Goal: Task Accomplishment & Management: Complete application form

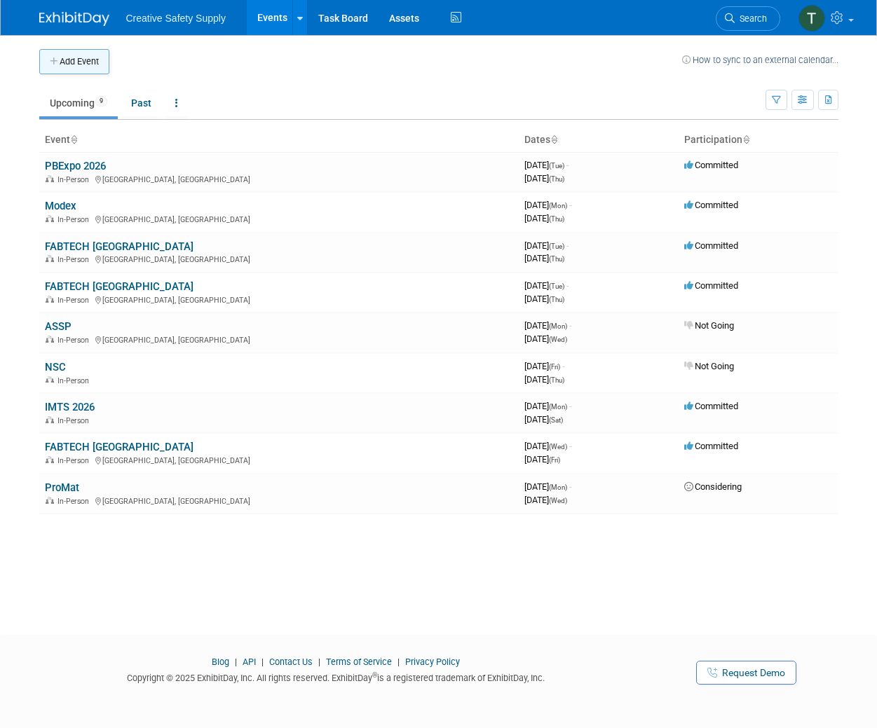
click at [68, 62] on button "Add Event" at bounding box center [74, 61] width 70 height 25
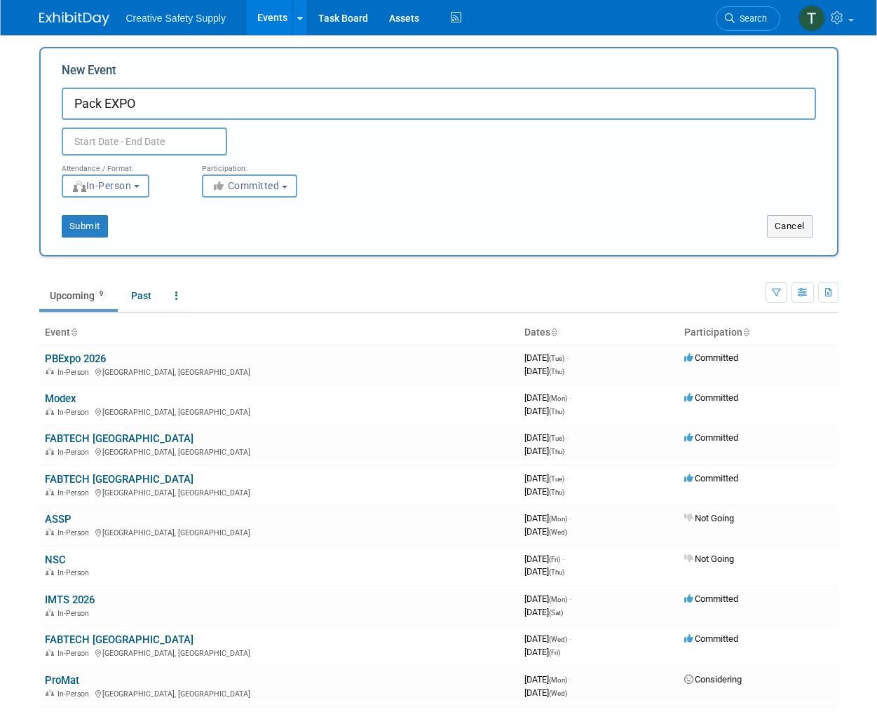
type input "Pack EXPO"
click at [126, 140] on input "text" at bounding box center [144, 142] width 165 height 28
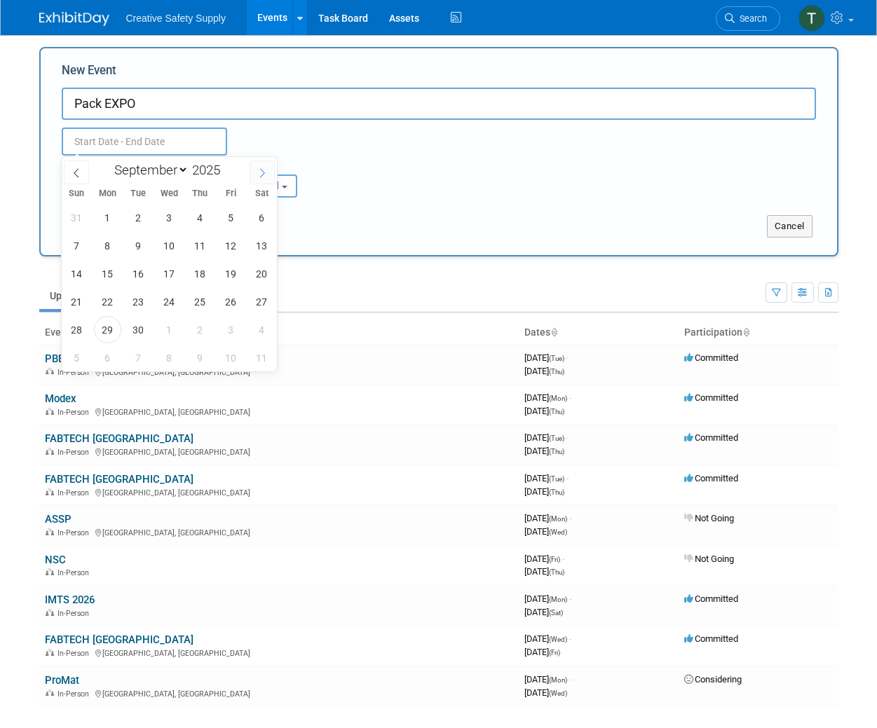
click at [262, 172] on icon at bounding box center [262, 173] width 10 height 10
click at [261, 172] on icon at bounding box center [262, 173] width 10 height 10
select select "11"
click at [261, 172] on icon at bounding box center [262, 173] width 10 height 10
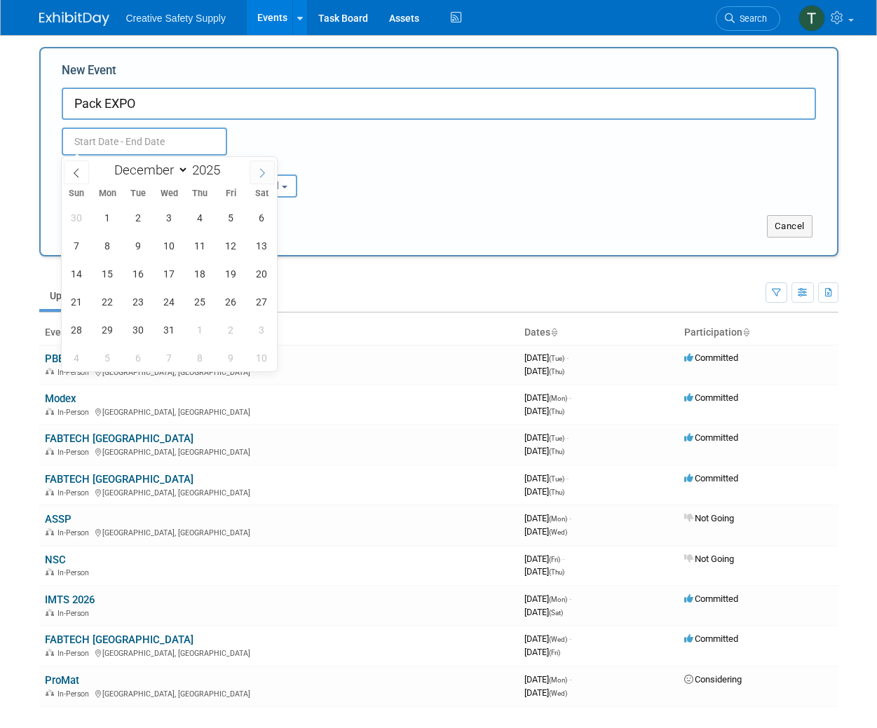
type input "2026"
click at [261, 172] on icon at bounding box center [262, 173] width 10 height 10
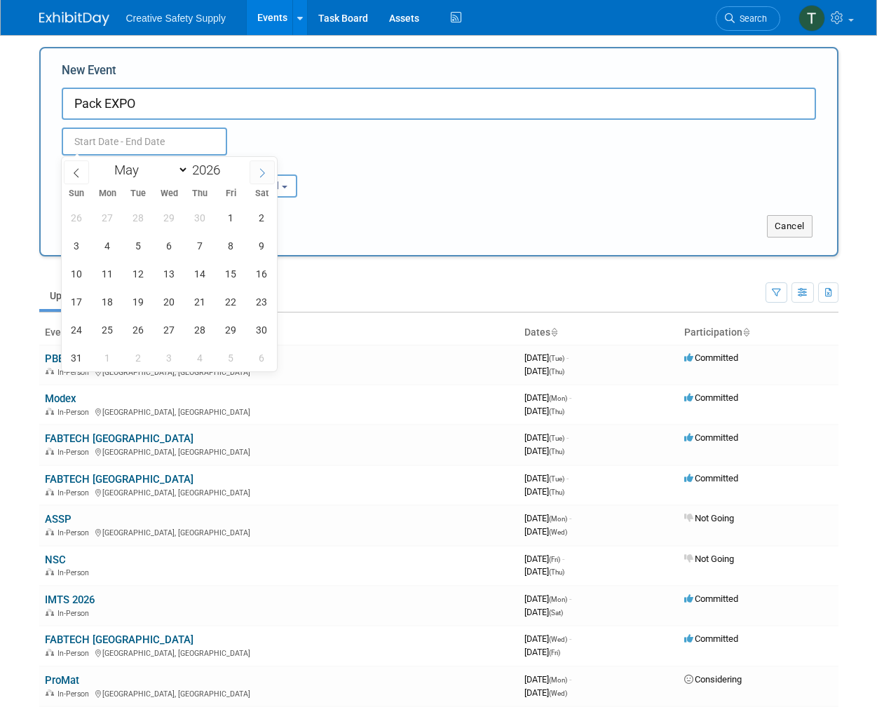
click at [261, 172] on icon at bounding box center [262, 173] width 10 height 10
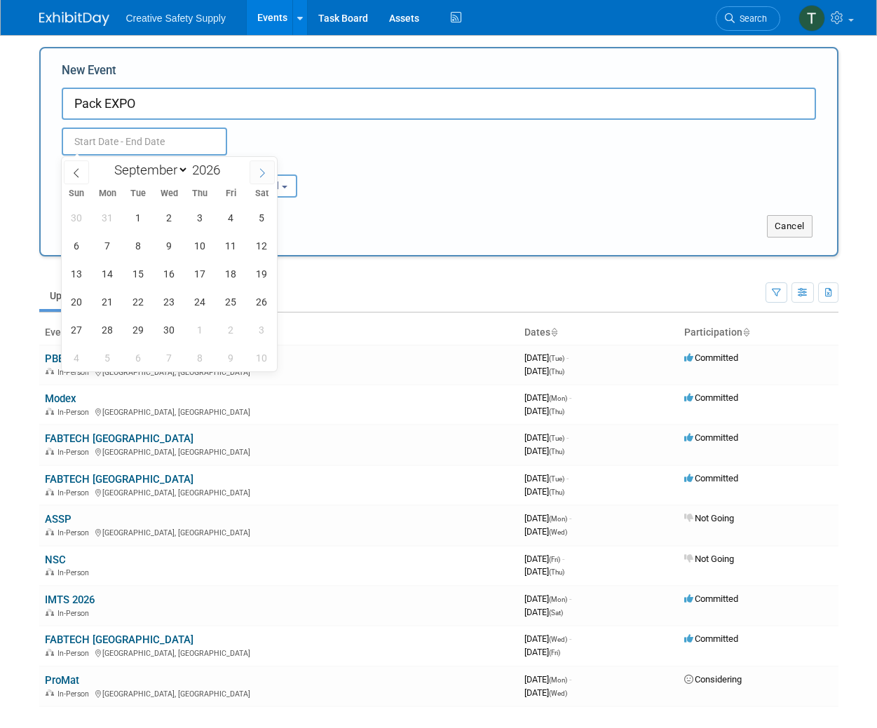
select select "9"
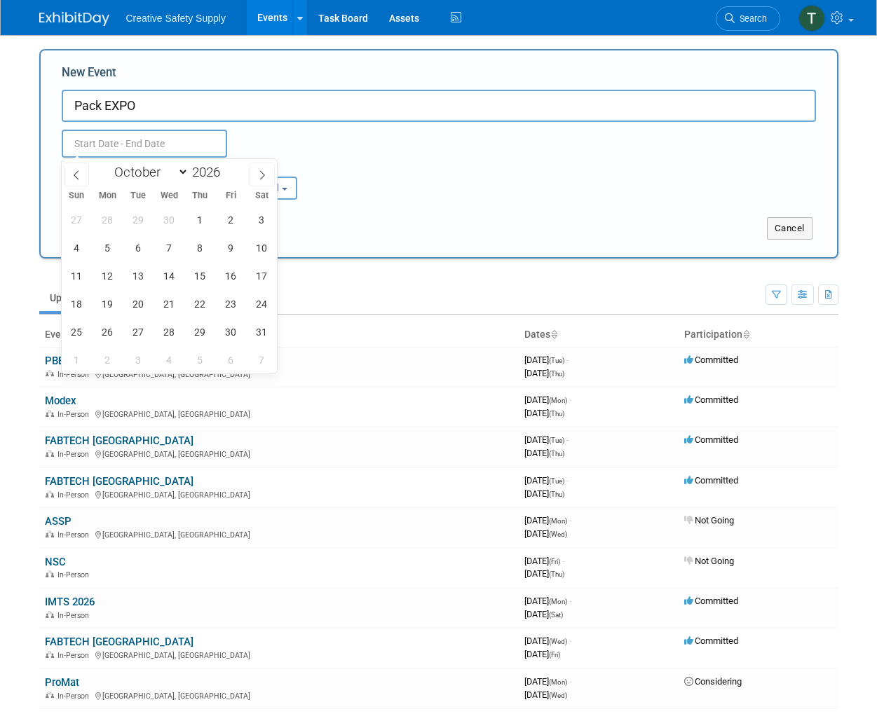
scroll to position [0, 0]
click at [81, 304] on span "18" at bounding box center [76, 303] width 27 height 27
click at [170, 299] on span "21" at bounding box center [169, 303] width 27 height 27
type input "Oct 18, 2026 to Oct 21, 2026"
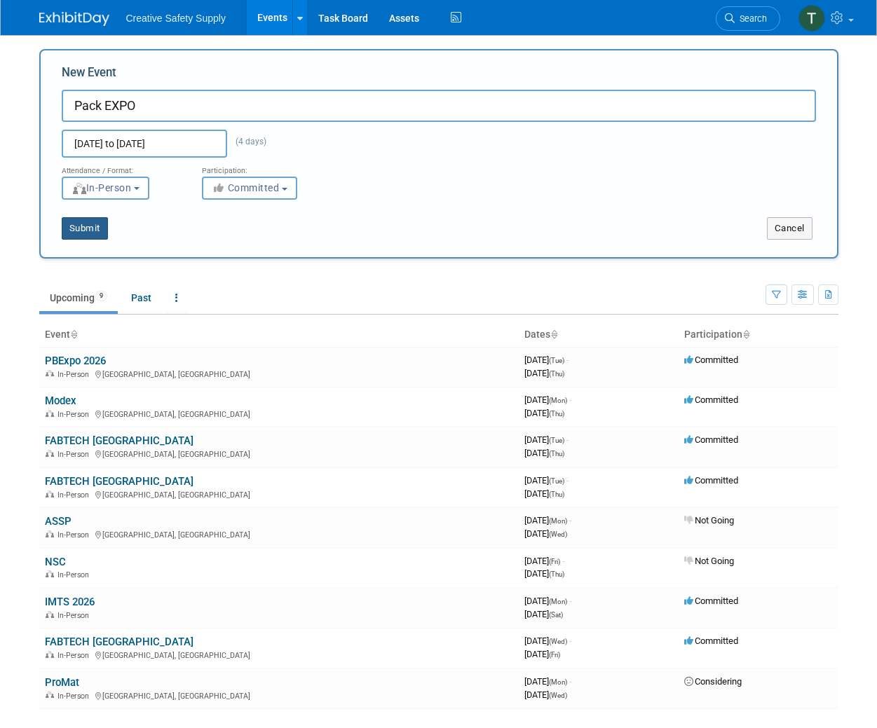
click at [82, 226] on button "Submit" at bounding box center [85, 228] width 46 height 22
type input "Pack EXPO"
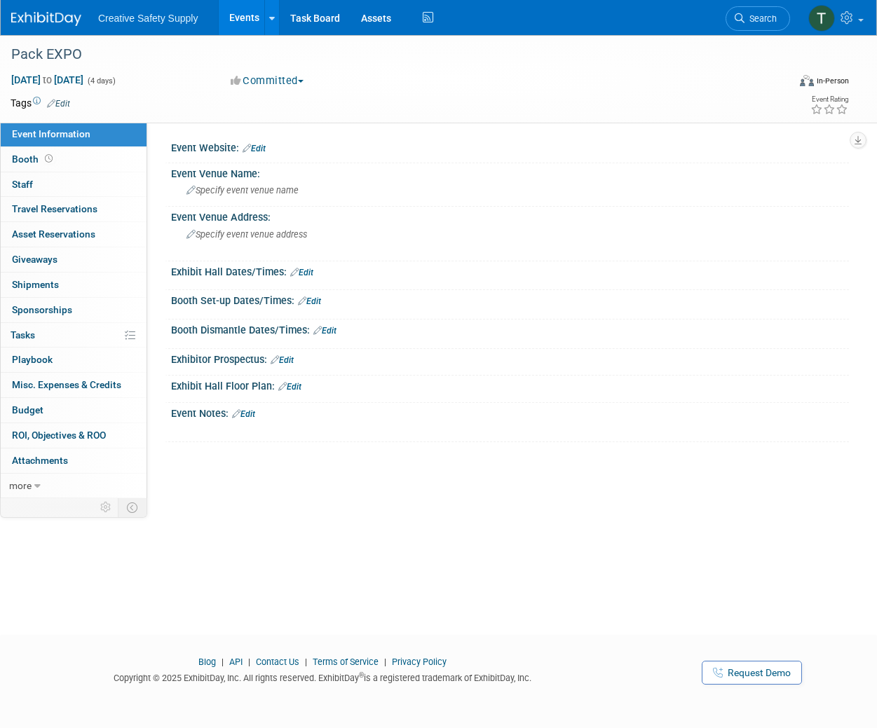
click at [260, 147] on link "Edit" at bounding box center [254, 149] width 23 height 10
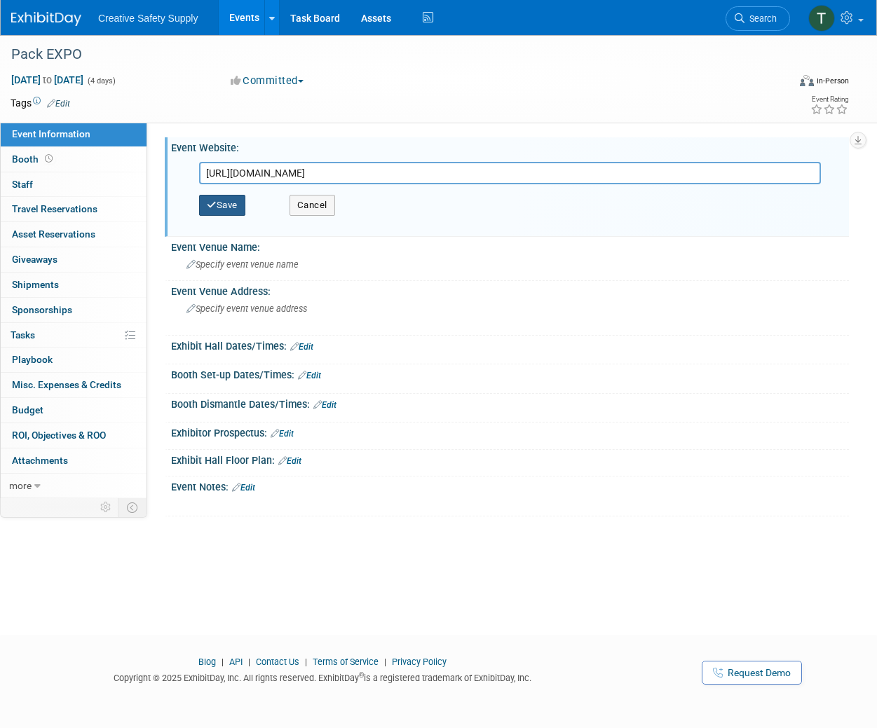
type input "https://www.packexpointernational.com"
drag, startPoint x: 240, startPoint y: 201, endPoint x: 252, endPoint y: 200, distance: 12.0
click at [240, 201] on button "Save" at bounding box center [222, 205] width 46 height 21
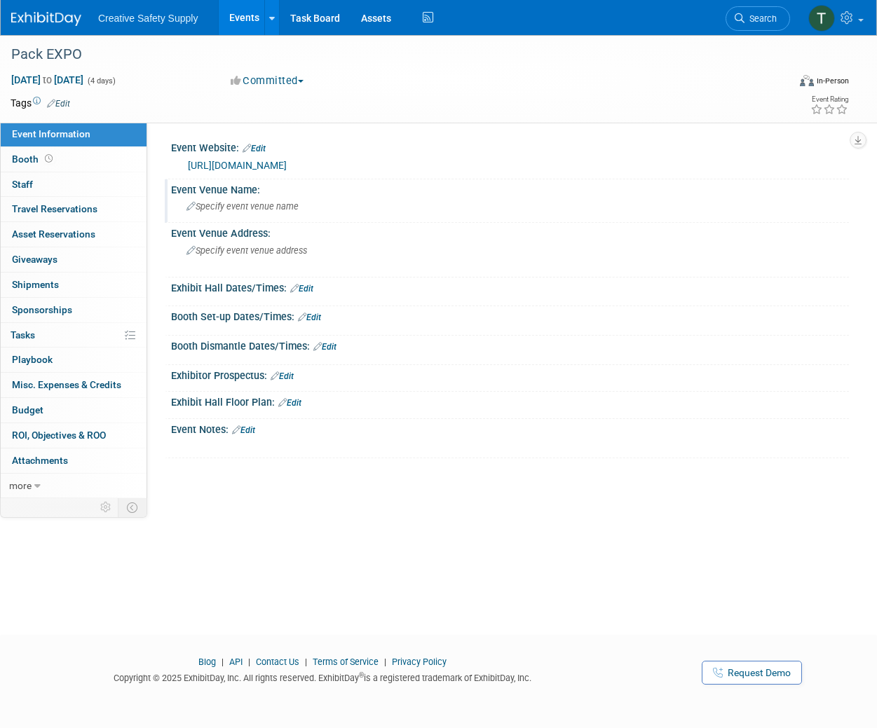
click at [258, 207] on span "Specify event venue name" at bounding box center [242, 206] width 112 height 11
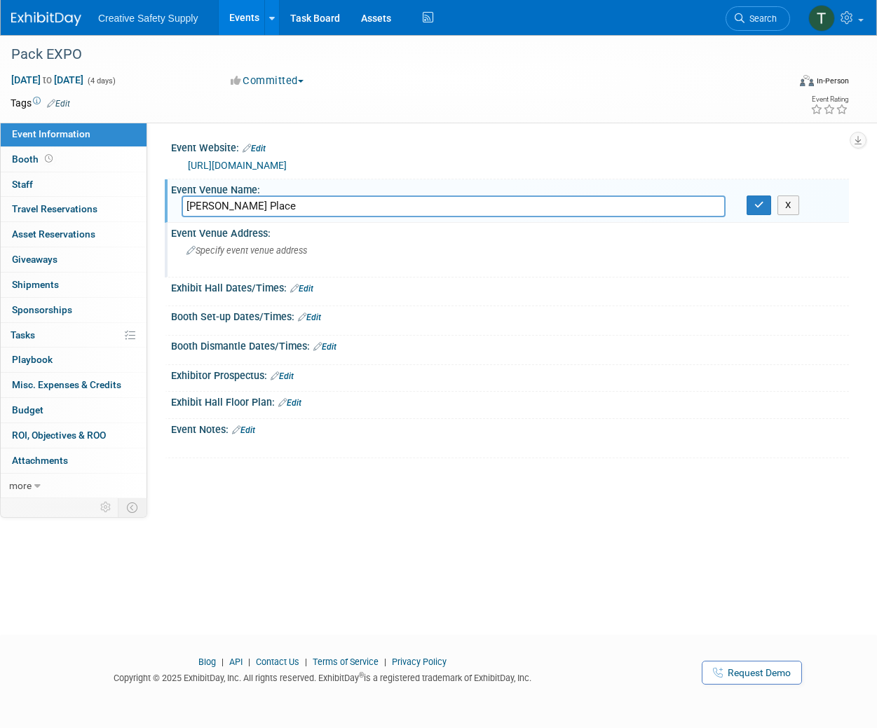
type input "McCormick Place"
click at [226, 249] on span "Specify event venue address" at bounding box center [246, 250] width 121 height 11
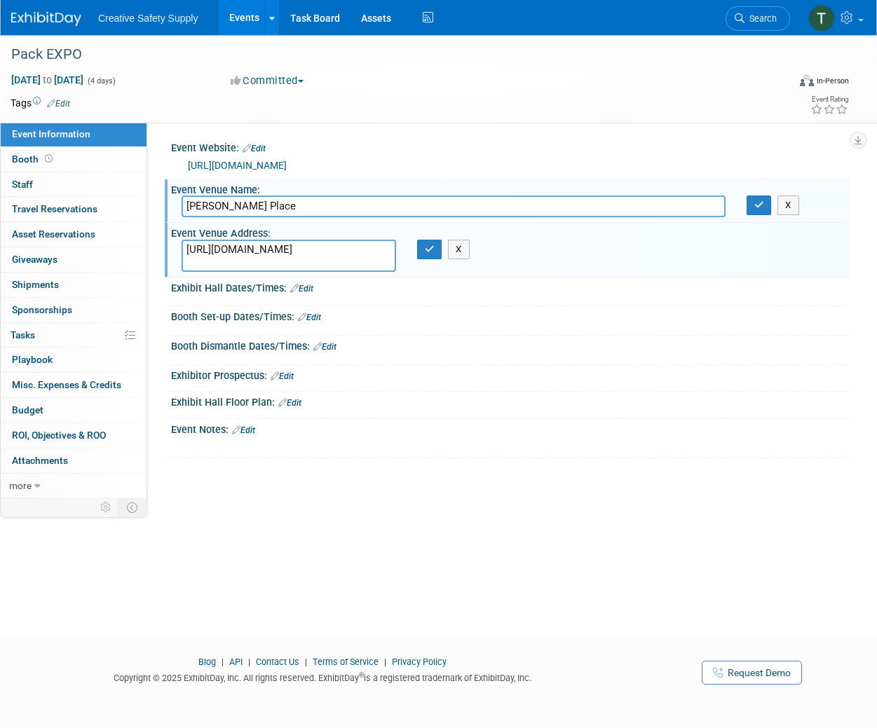
drag, startPoint x: 381, startPoint y: 250, endPoint x: 169, endPoint y: 248, distance: 211.7
click at [174, 249] on div "https://www.packexpointernational.com" at bounding box center [289, 256] width 236 height 32
type textarea "2301 S Martin Luther King Dr. Chicago, IL"
click at [428, 256] on button "button" at bounding box center [429, 250] width 25 height 20
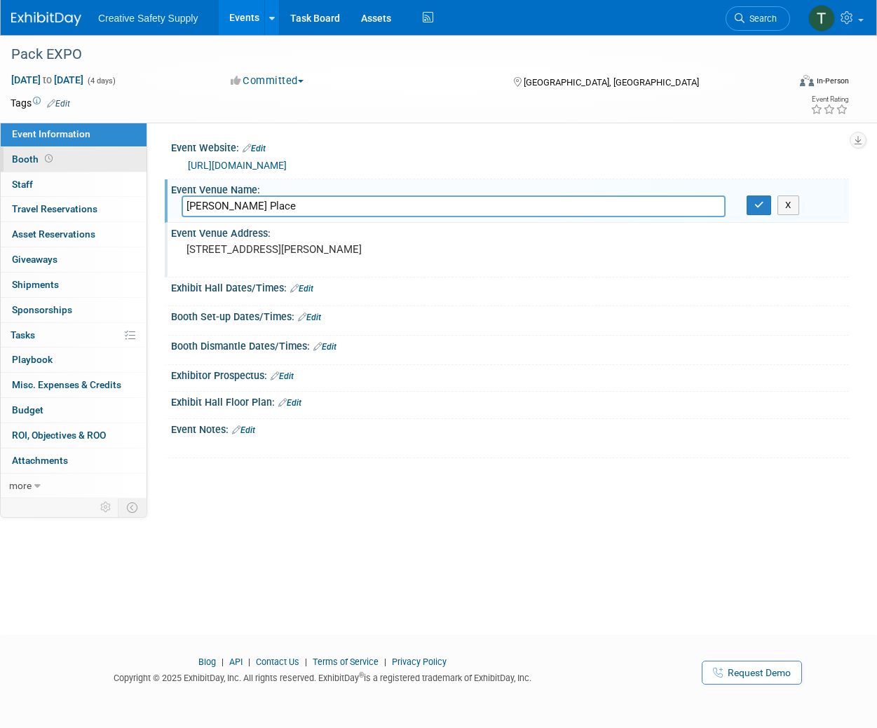
click at [76, 156] on link "Booth" at bounding box center [74, 159] width 146 height 25
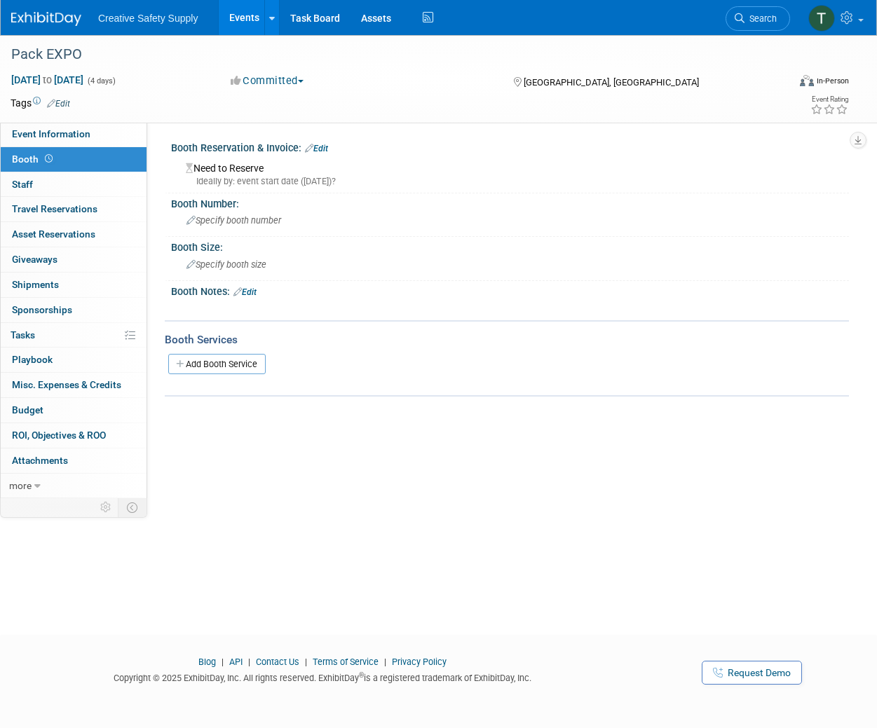
click at [47, 20] on img at bounding box center [46, 19] width 70 height 14
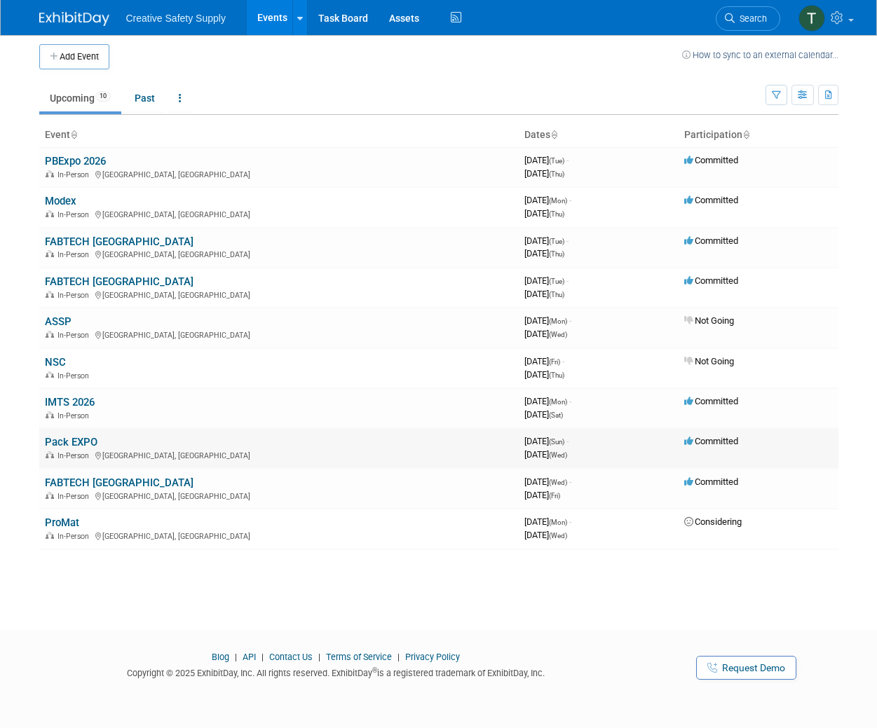
scroll to position [3, 0]
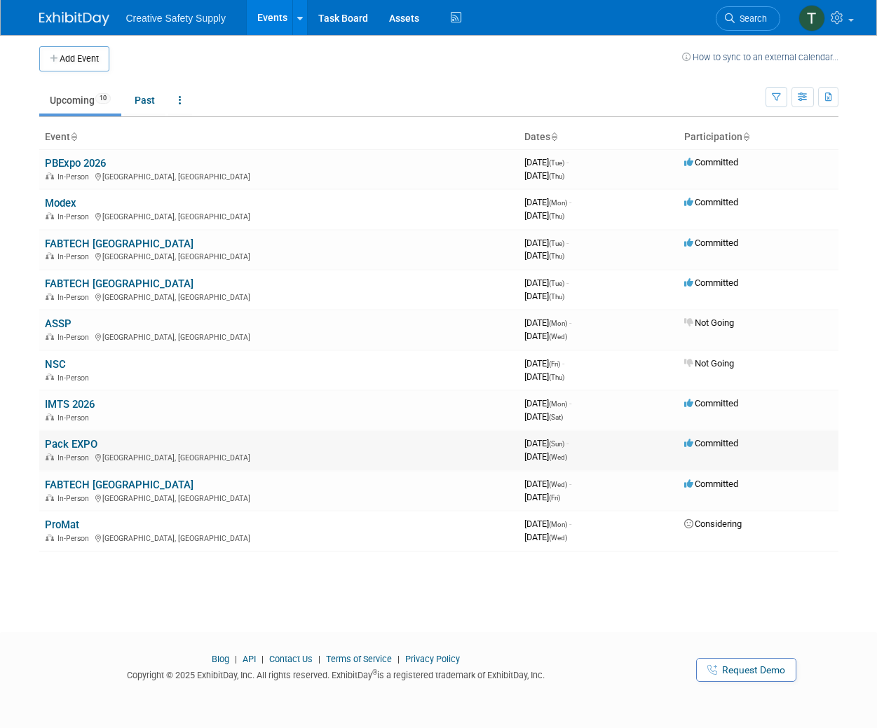
click at [87, 444] on link "Pack EXPO" at bounding box center [71, 444] width 53 height 13
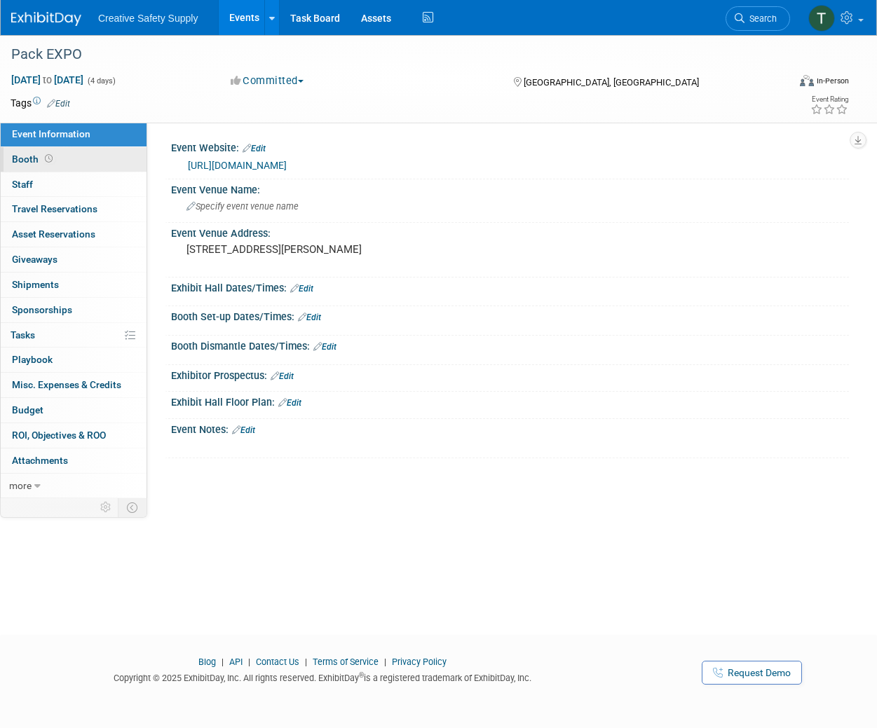
click at [30, 158] on span "Booth" at bounding box center [33, 159] width 43 height 11
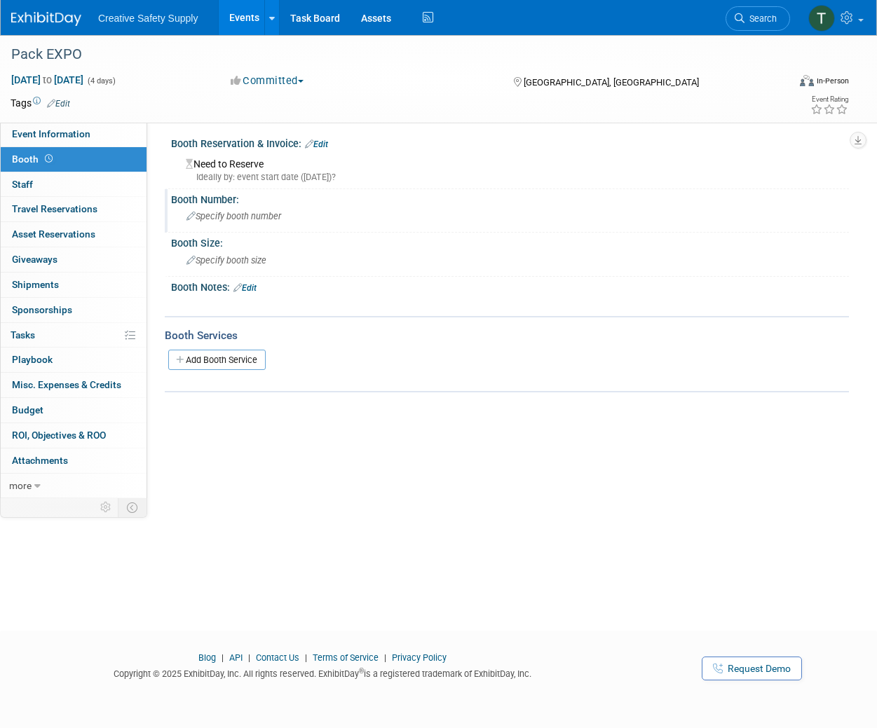
scroll to position [4, 0]
click at [241, 216] on span "Specify booth number" at bounding box center [233, 217] width 95 height 11
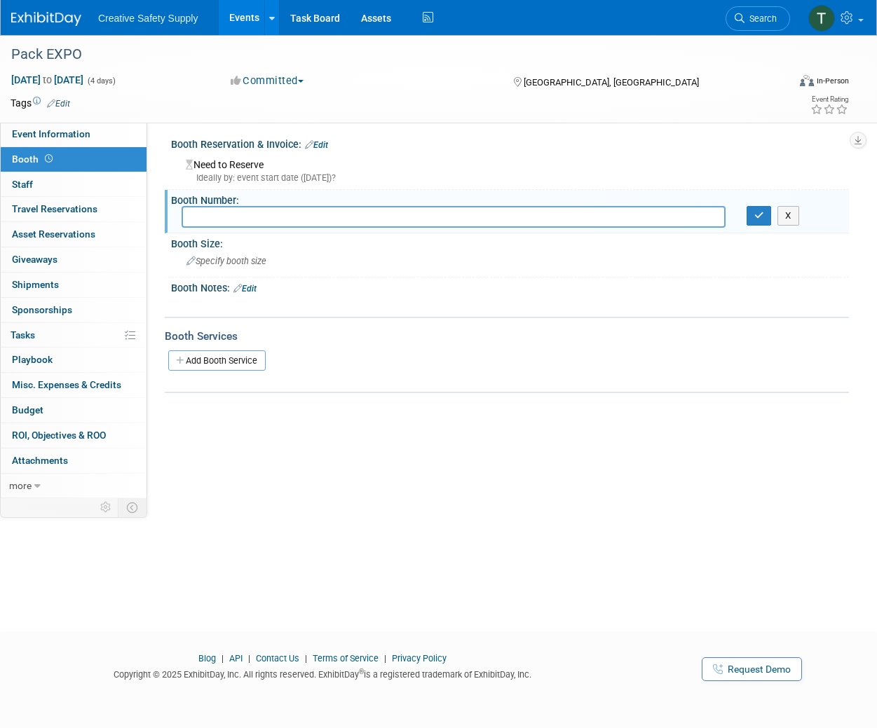
scroll to position [5, 0]
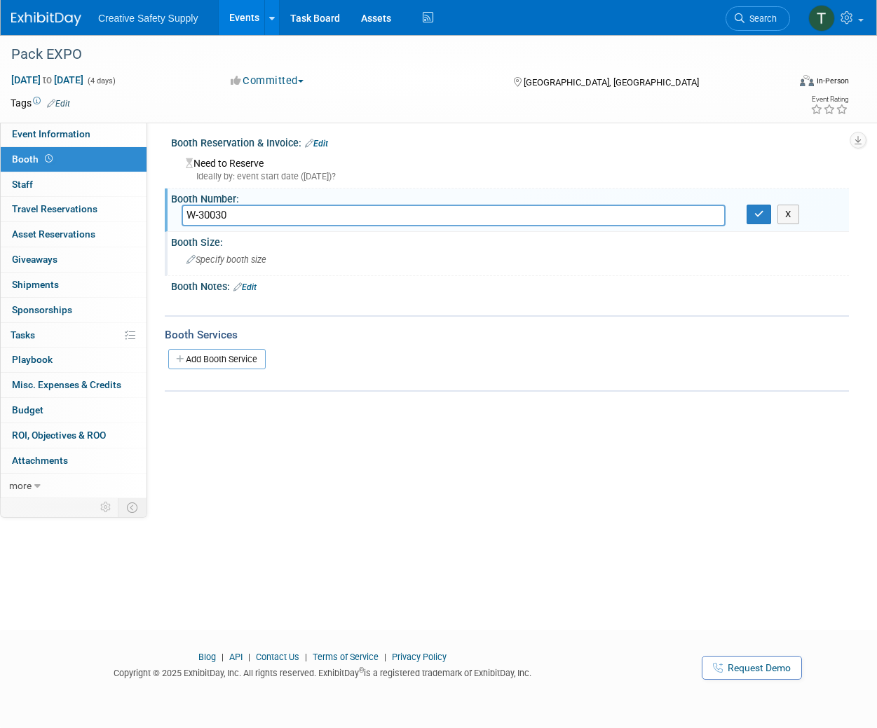
type input "W-30030"
click at [254, 257] on span "Specify booth size" at bounding box center [226, 259] width 80 height 11
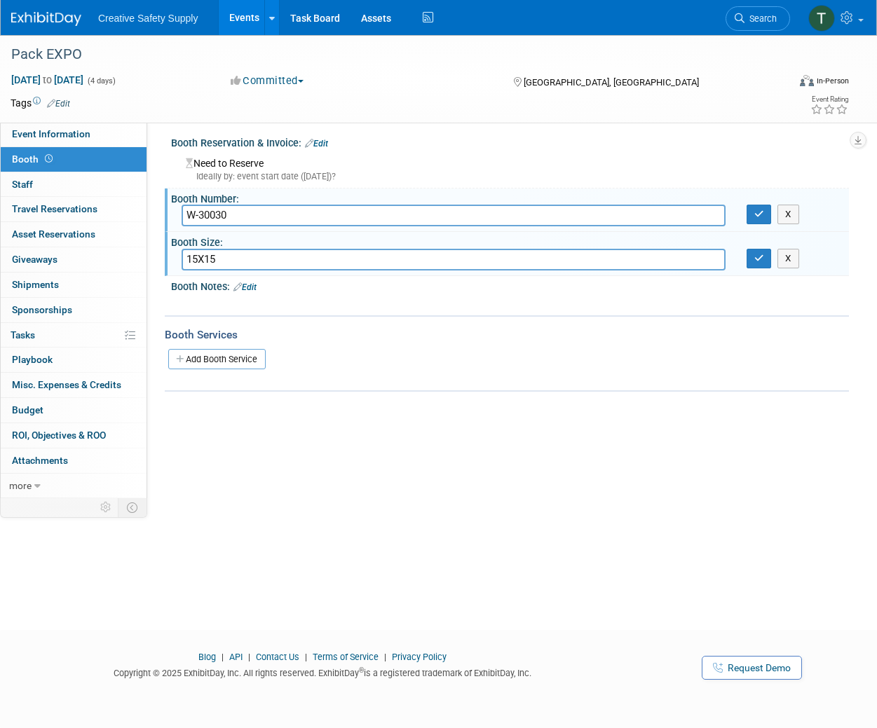
type input "15X15"
click at [398, 329] on div "Booth Services" at bounding box center [507, 334] width 684 height 15
click at [761, 216] on icon "button" at bounding box center [759, 214] width 10 height 9
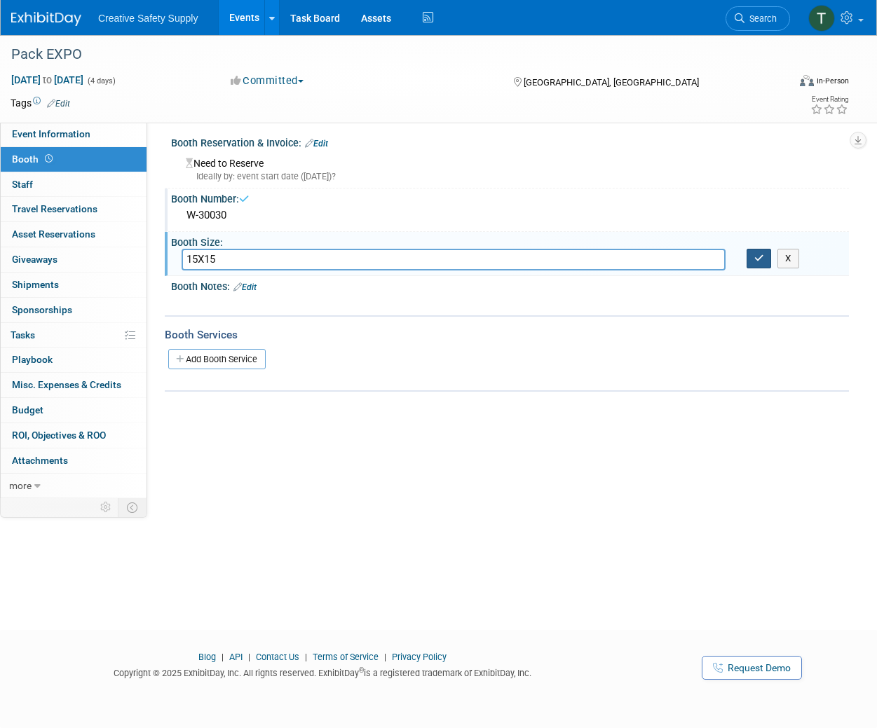
click at [761, 255] on icon "button" at bounding box center [759, 258] width 10 height 9
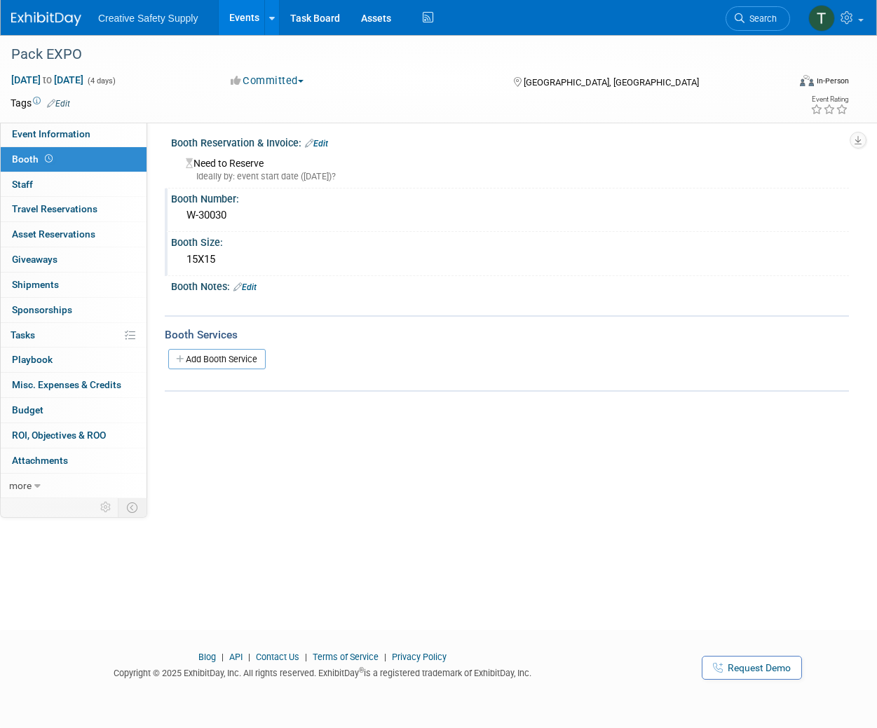
scroll to position [0, 0]
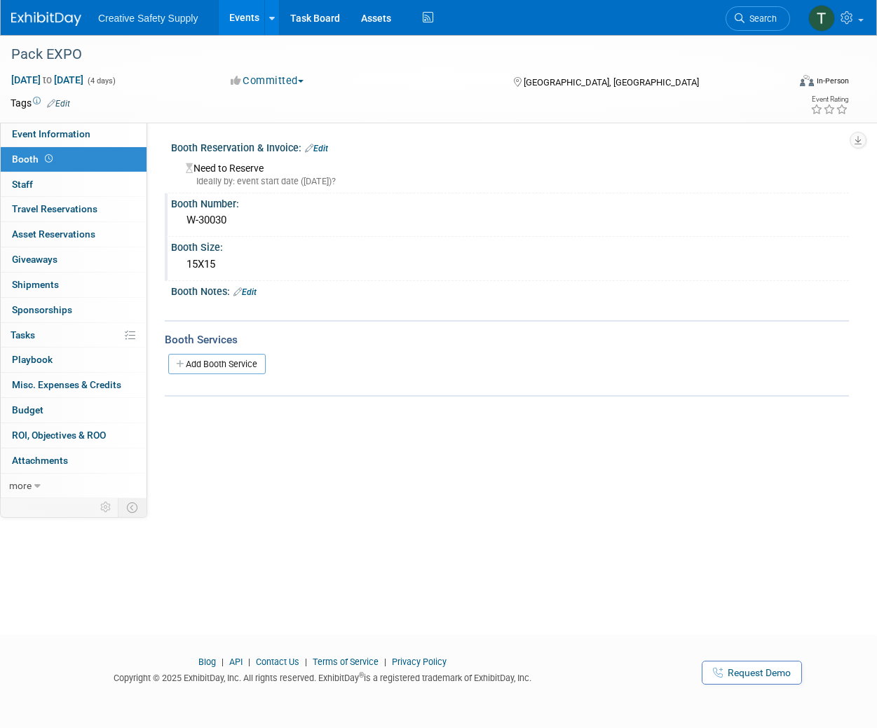
click at [36, 14] on img at bounding box center [46, 19] width 70 height 14
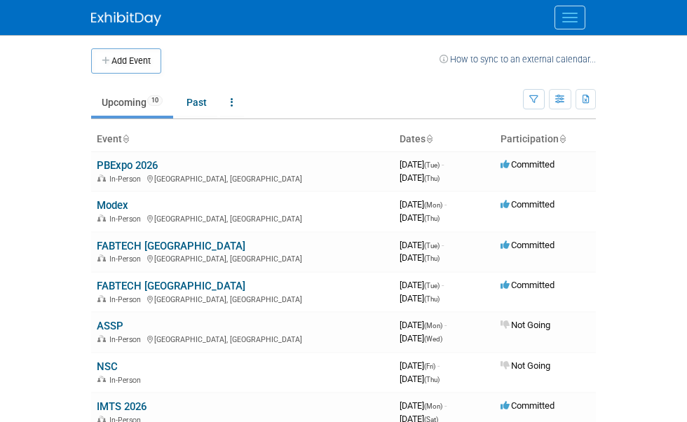
scroll to position [0, 1]
